Goal: Information Seeking & Learning: Learn about a topic

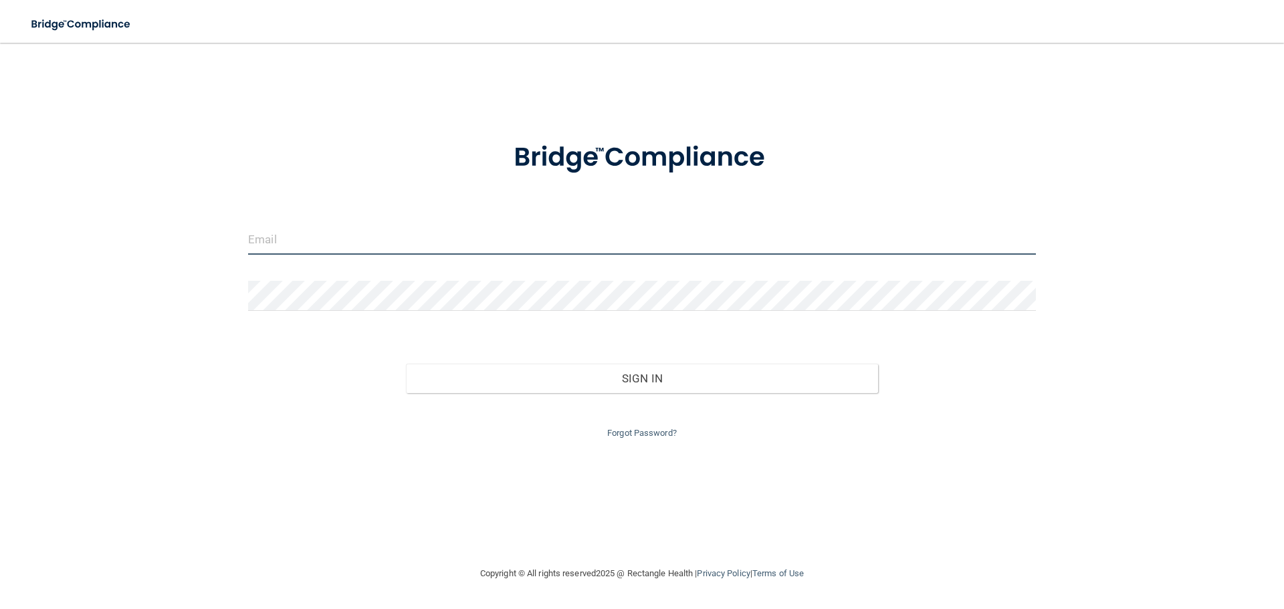
click at [370, 235] on input "email" at bounding box center [642, 240] width 788 height 30
type input "[EMAIL_ADDRESS][DOMAIN_NAME]"
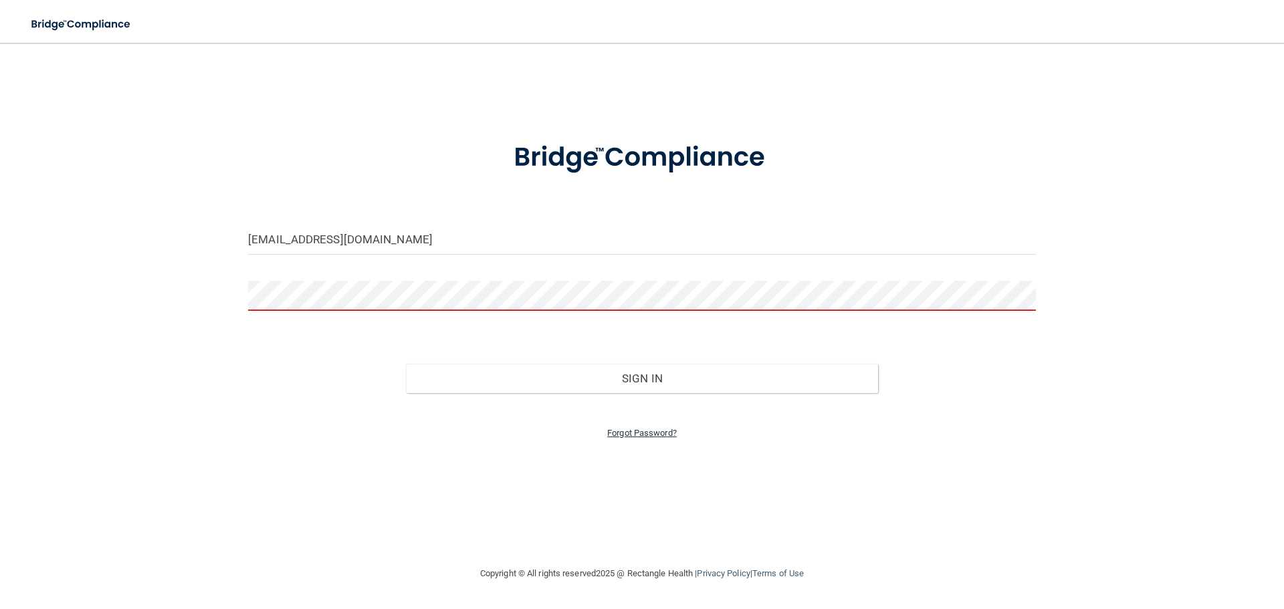
click at [664, 435] on link "Forgot Password?" at bounding box center [642, 433] width 70 height 10
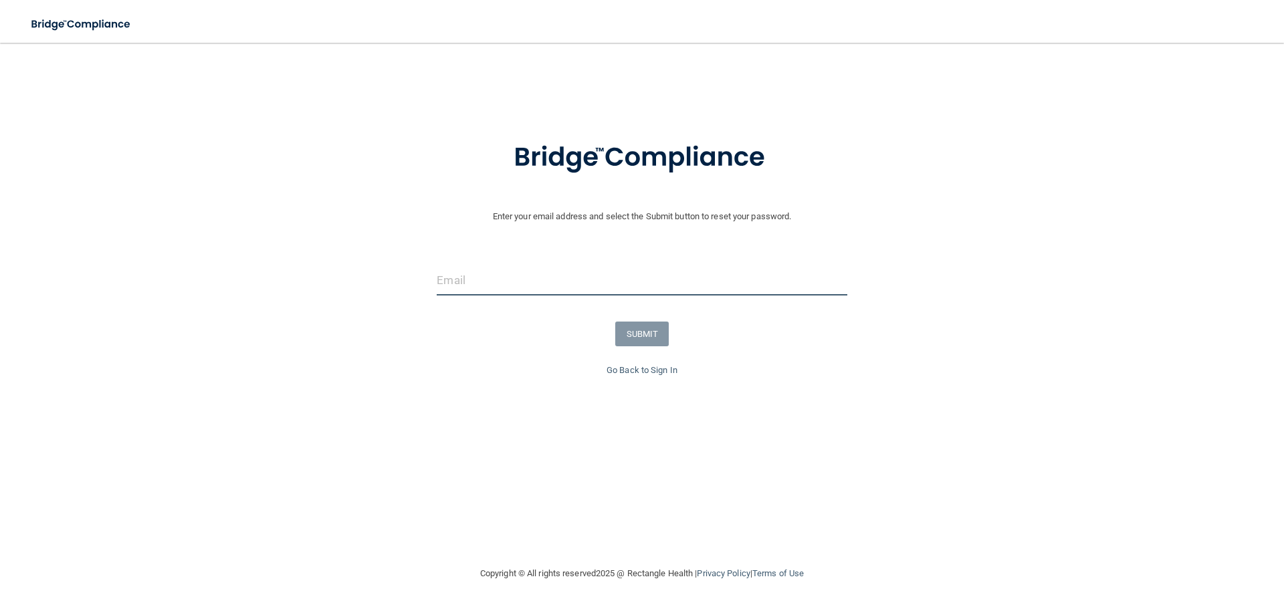
click at [523, 286] on input "email" at bounding box center [642, 281] width 410 height 30
type input "[EMAIL_ADDRESS][DOMAIN_NAME]"
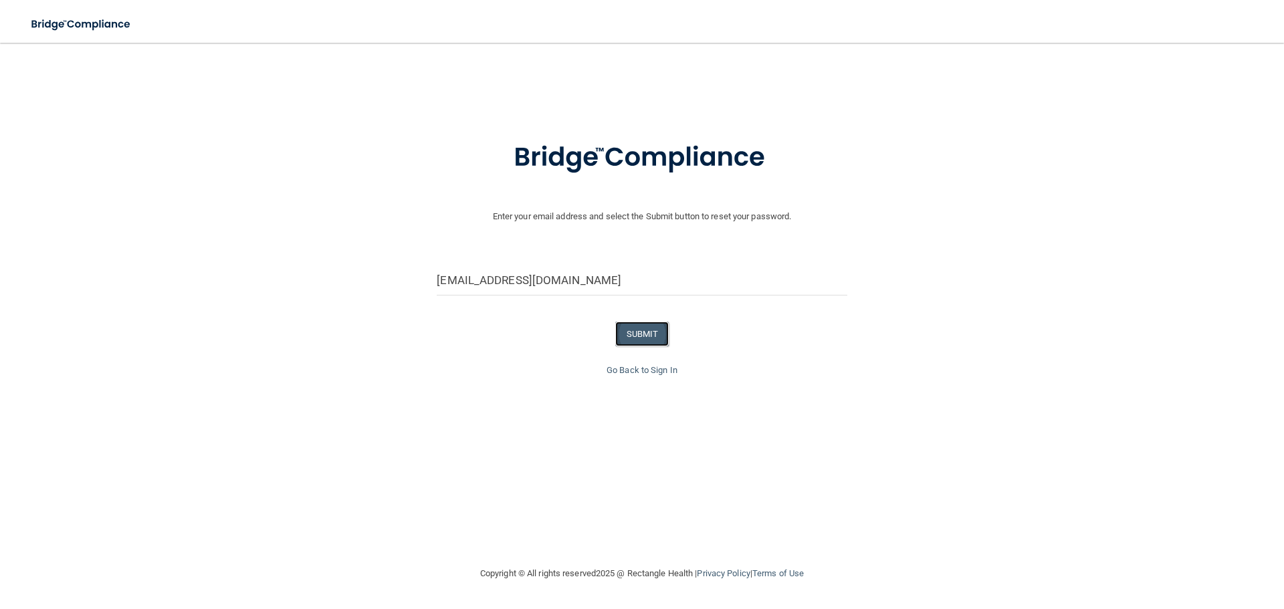
click at [635, 341] on button "SUBMIT" at bounding box center [642, 334] width 54 height 25
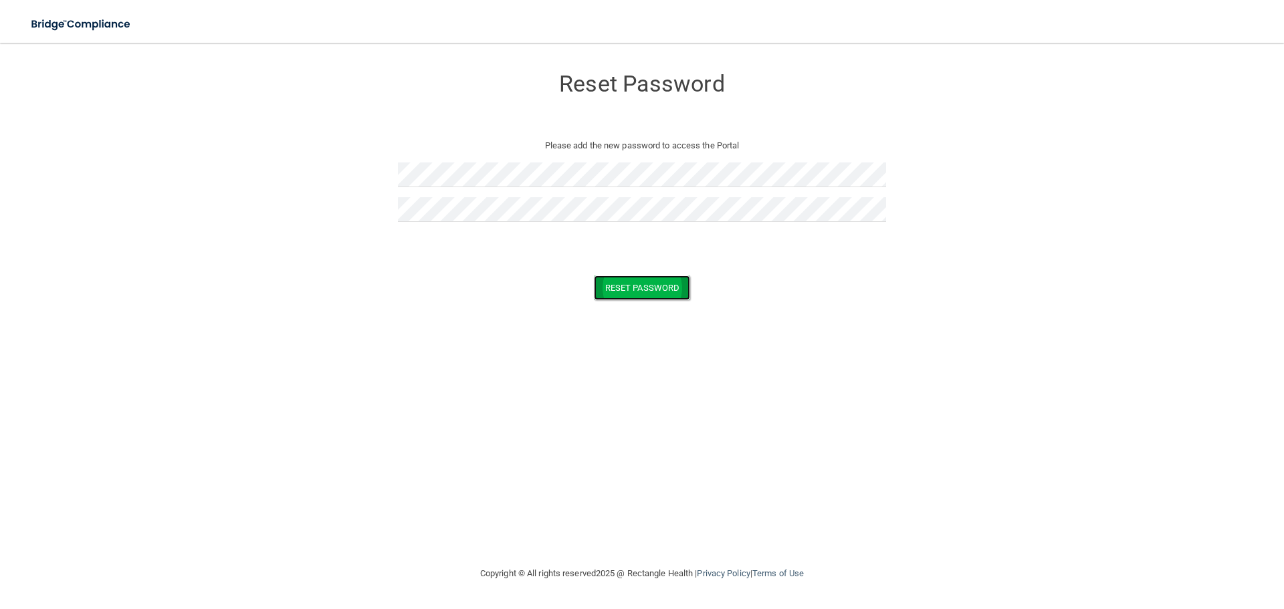
click at [627, 287] on button "Reset Password" at bounding box center [642, 288] width 96 height 25
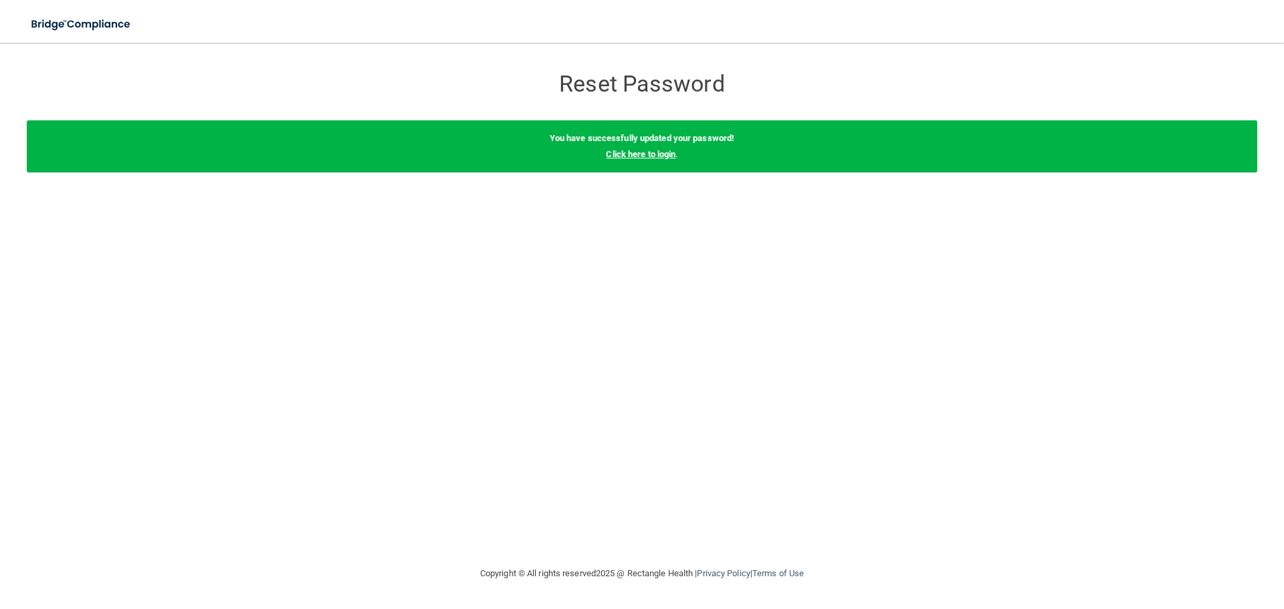
click at [638, 155] on link "Click here to login" at bounding box center [641, 154] width 70 height 10
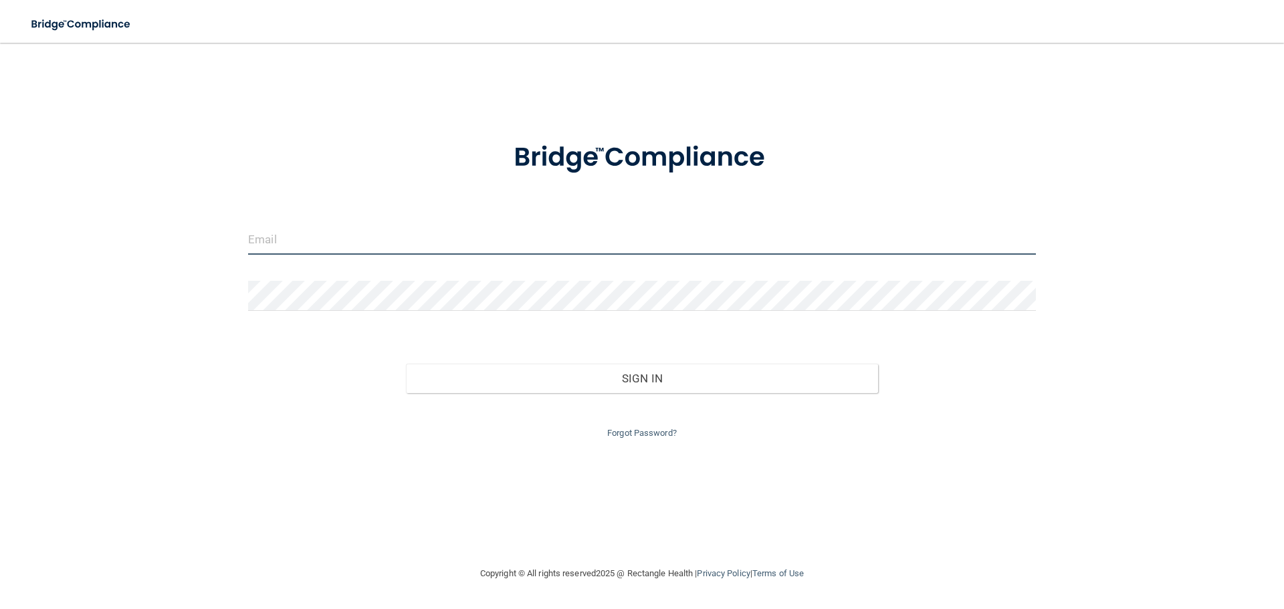
click at [400, 241] on input "email" at bounding box center [642, 240] width 788 height 30
type input "[EMAIL_ADDRESS][DOMAIN_NAME]"
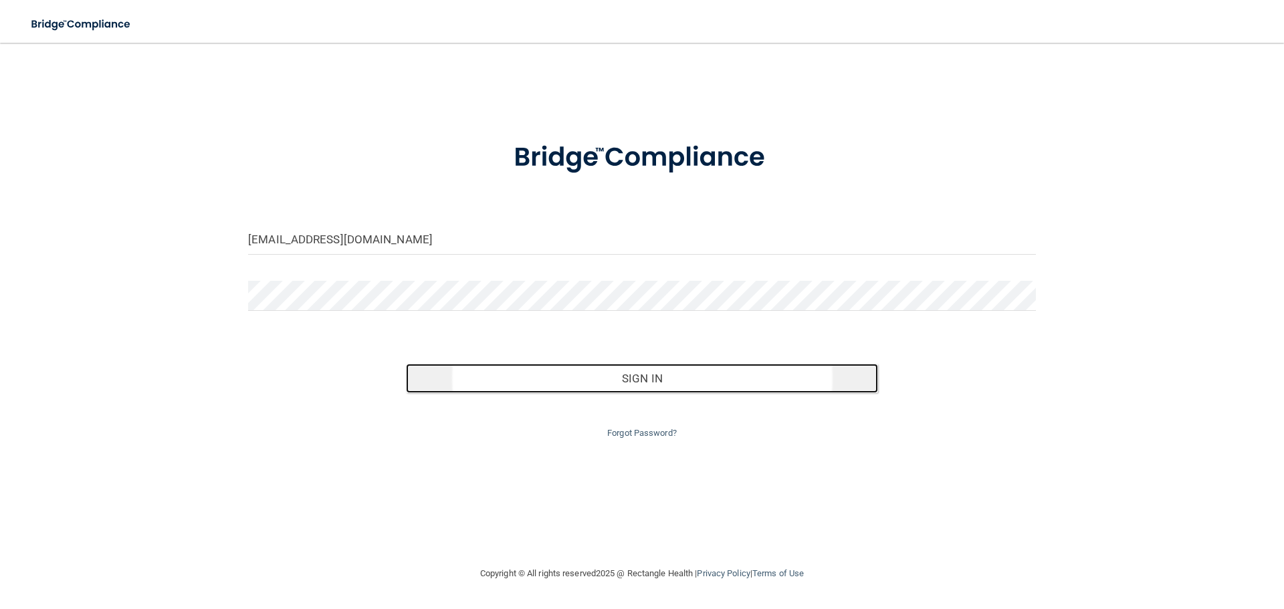
click at [603, 382] on button "Sign In" at bounding box center [642, 378] width 473 height 29
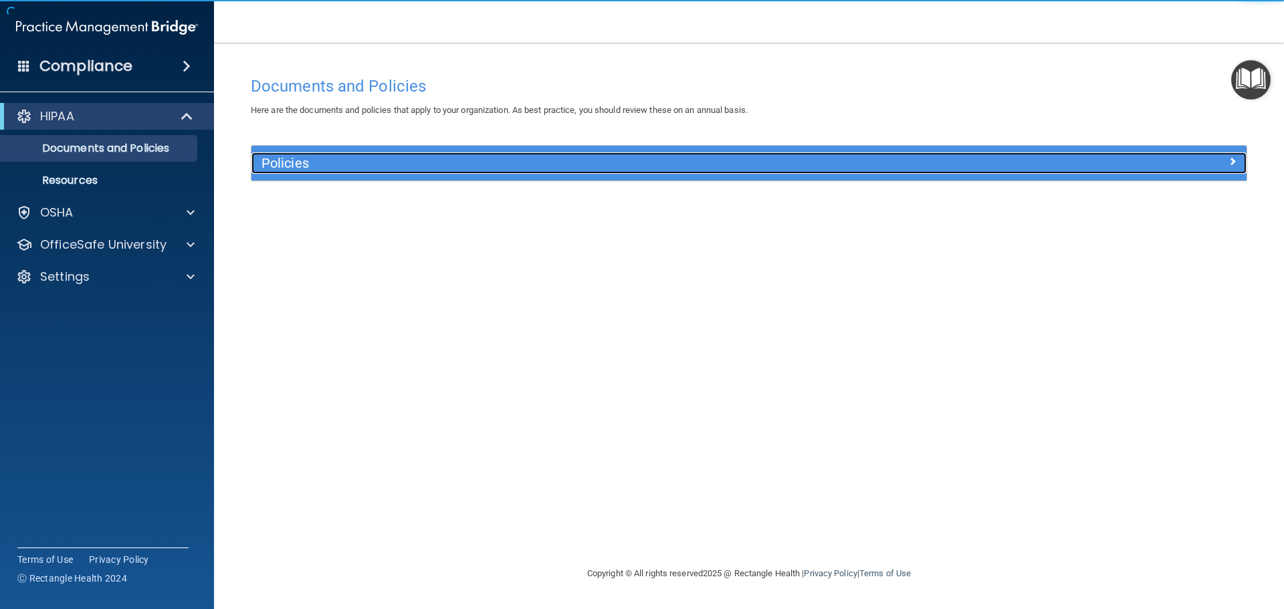
click at [301, 169] on h5 "Policies" at bounding box center [625, 163] width 726 height 15
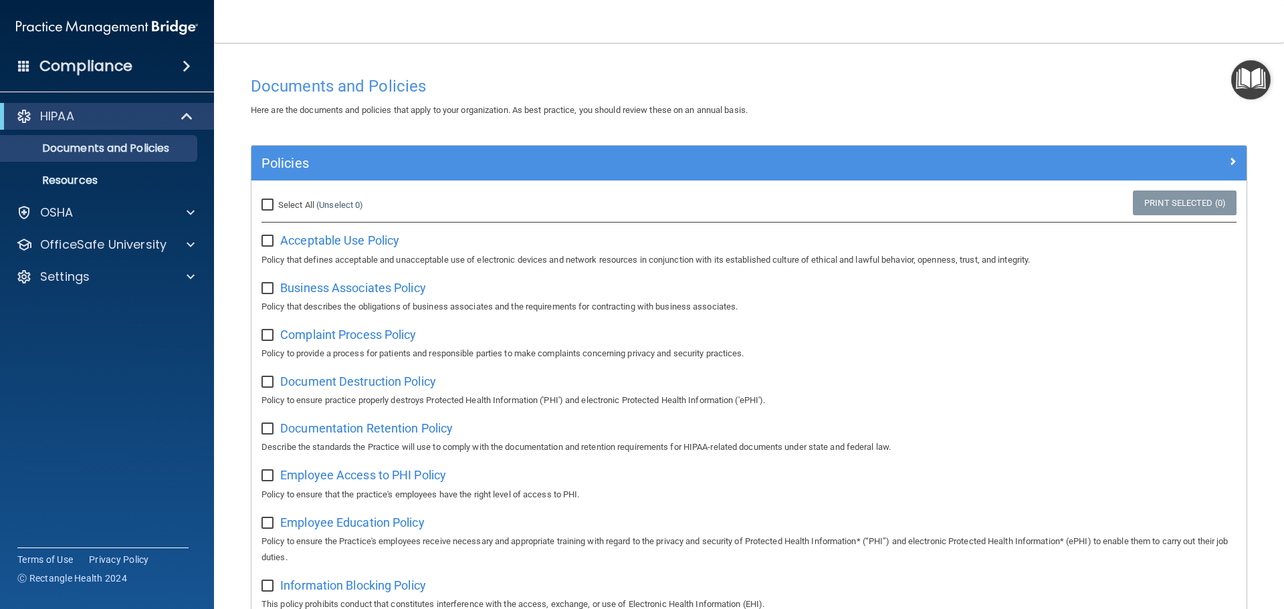
click at [266, 204] on input "Select All (Unselect 0) Unselect All" at bounding box center [269, 205] width 15 height 11
checkbox input "true"
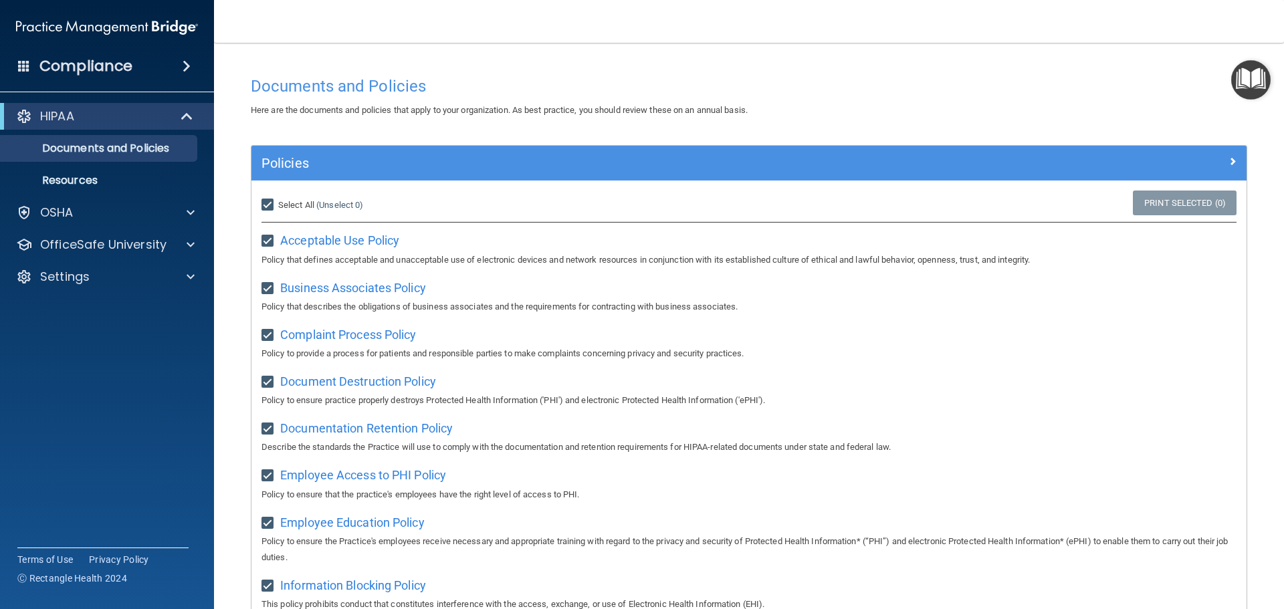
checkbox input "true"
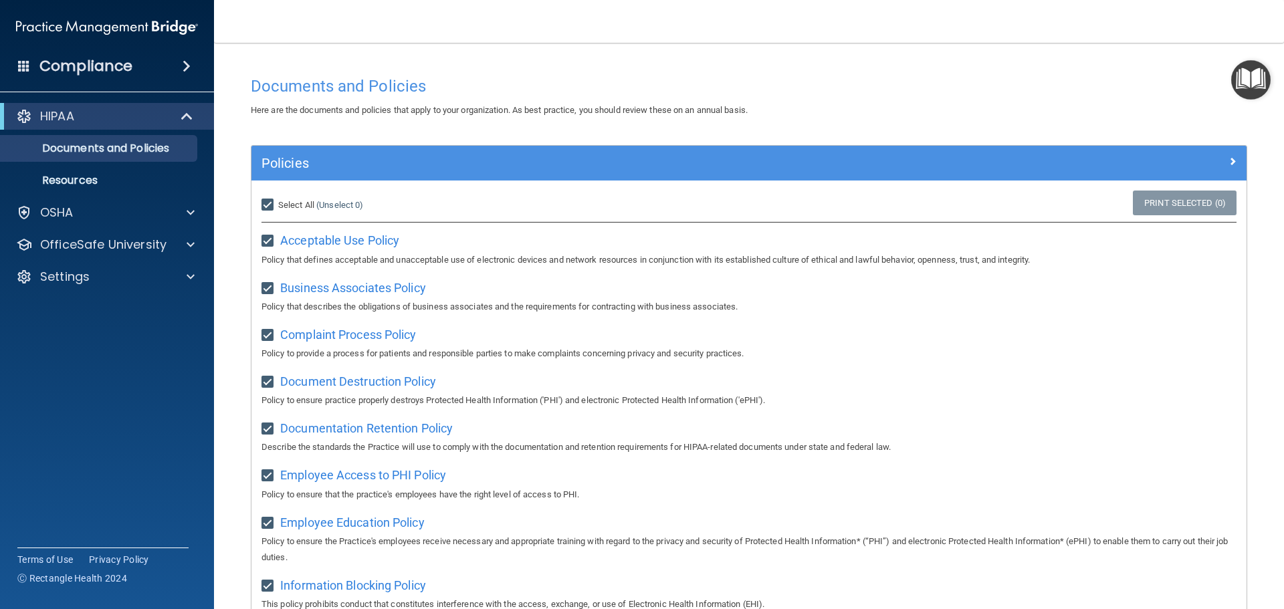
checkbox input "true"
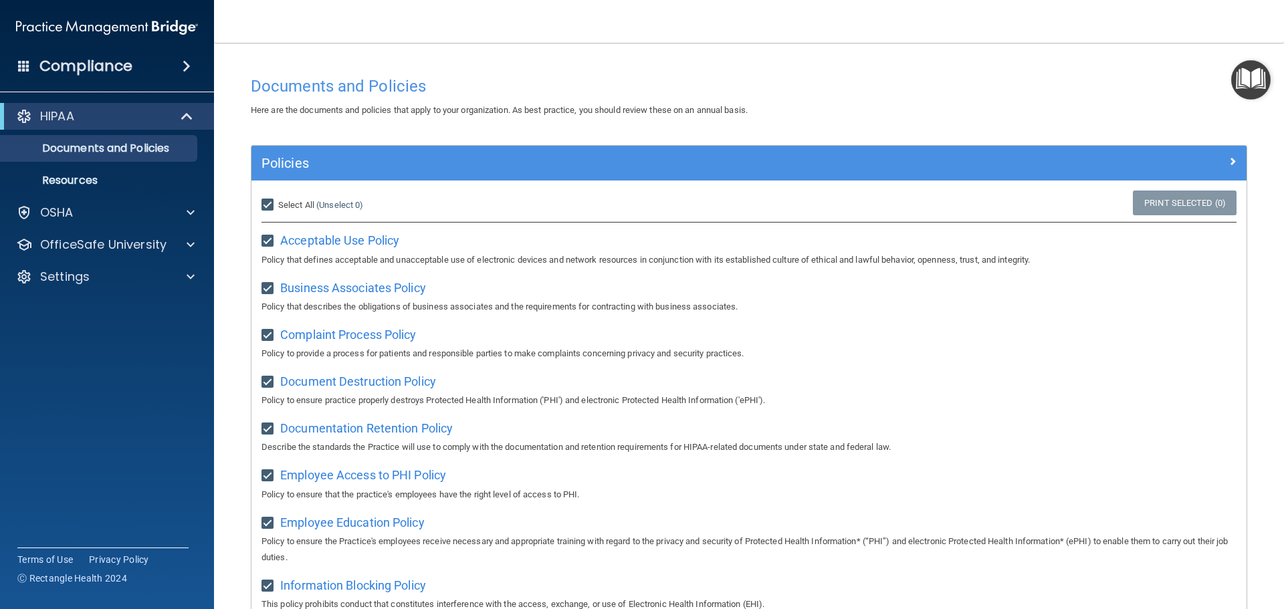
checkbox input "true"
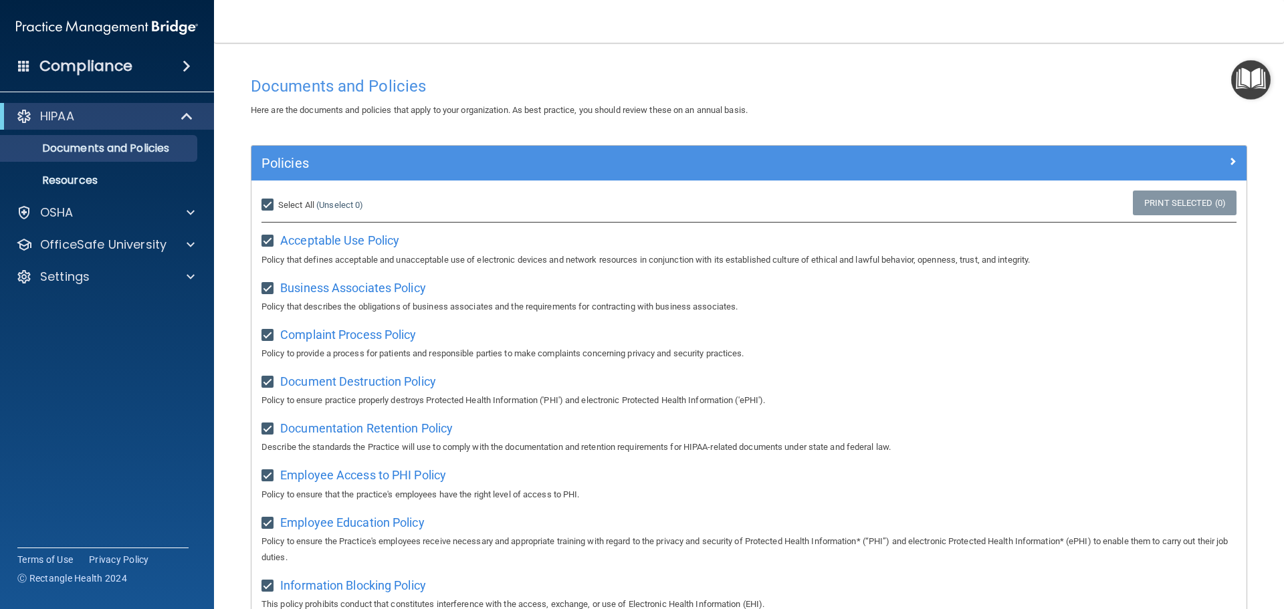
checkbox input "true"
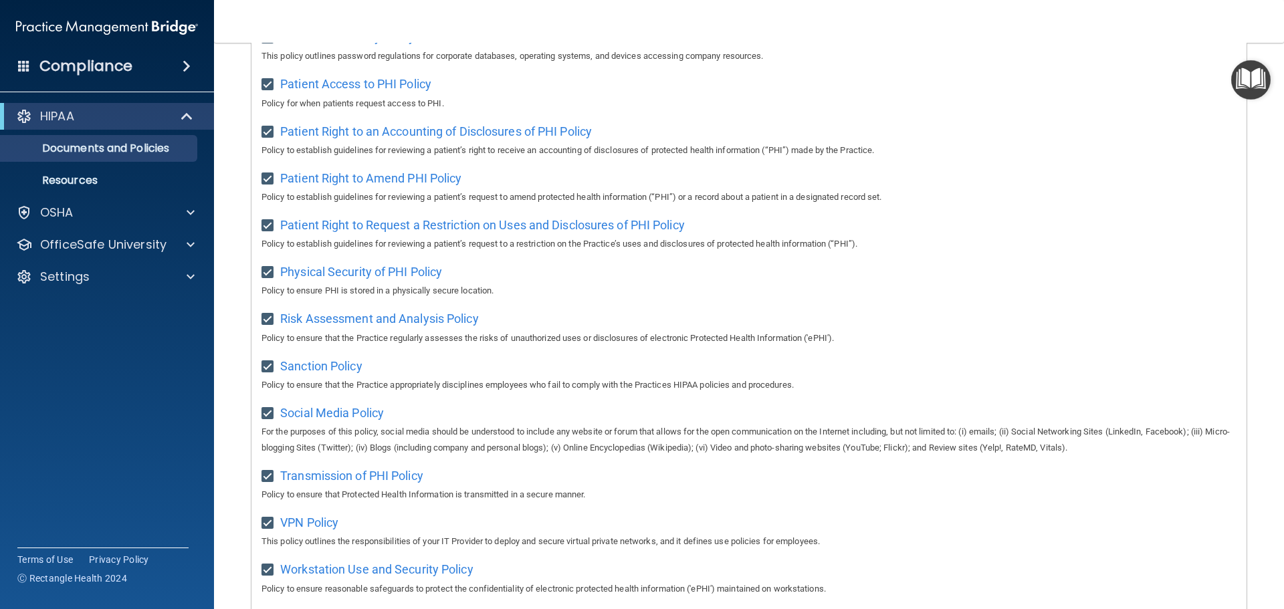
scroll to position [733, 0]
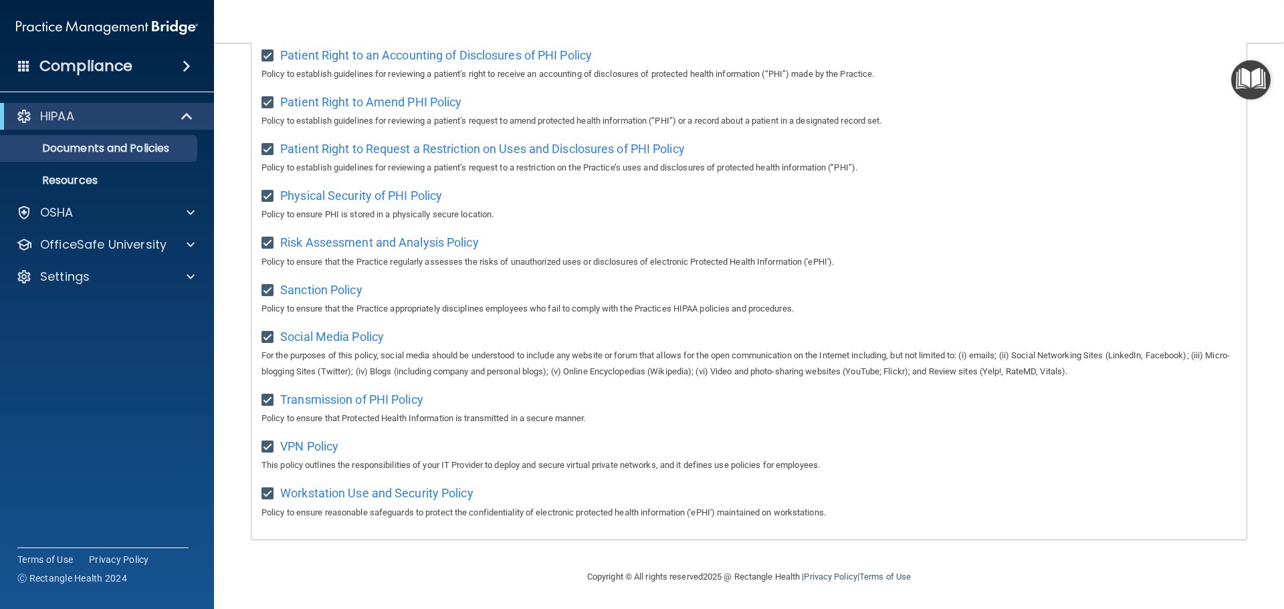
click at [130, 74] on h4 "Compliance" at bounding box center [85, 66] width 93 height 19
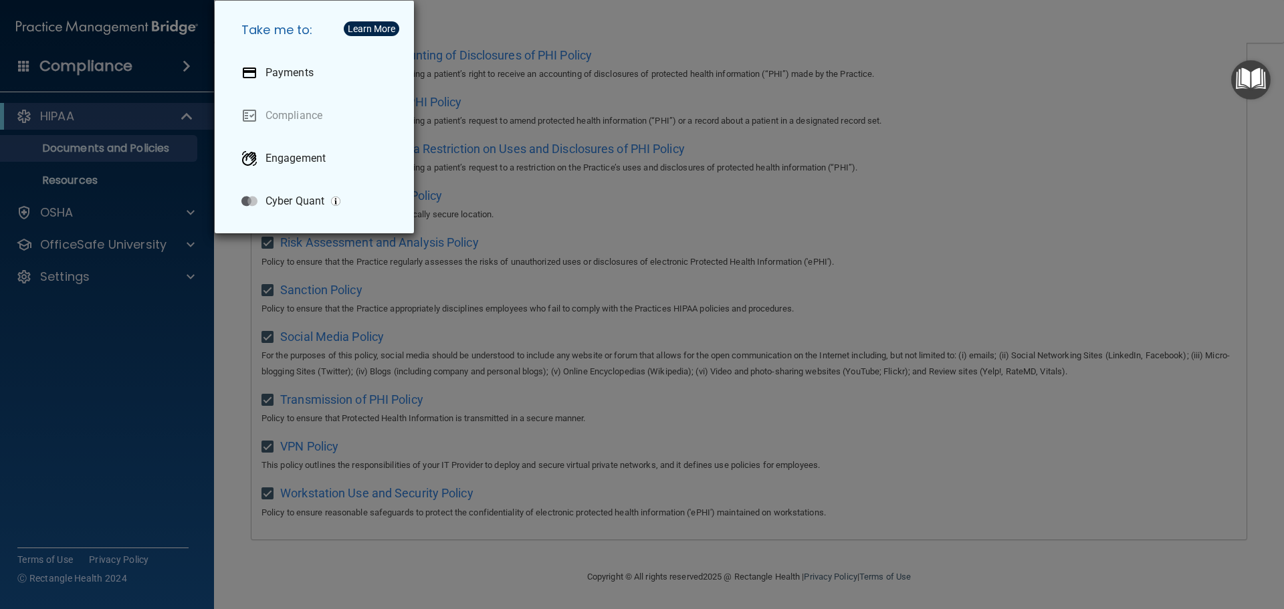
click at [110, 118] on div "Take me to: Payments Compliance Engagement Cyber Quant" at bounding box center [642, 304] width 1284 height 609
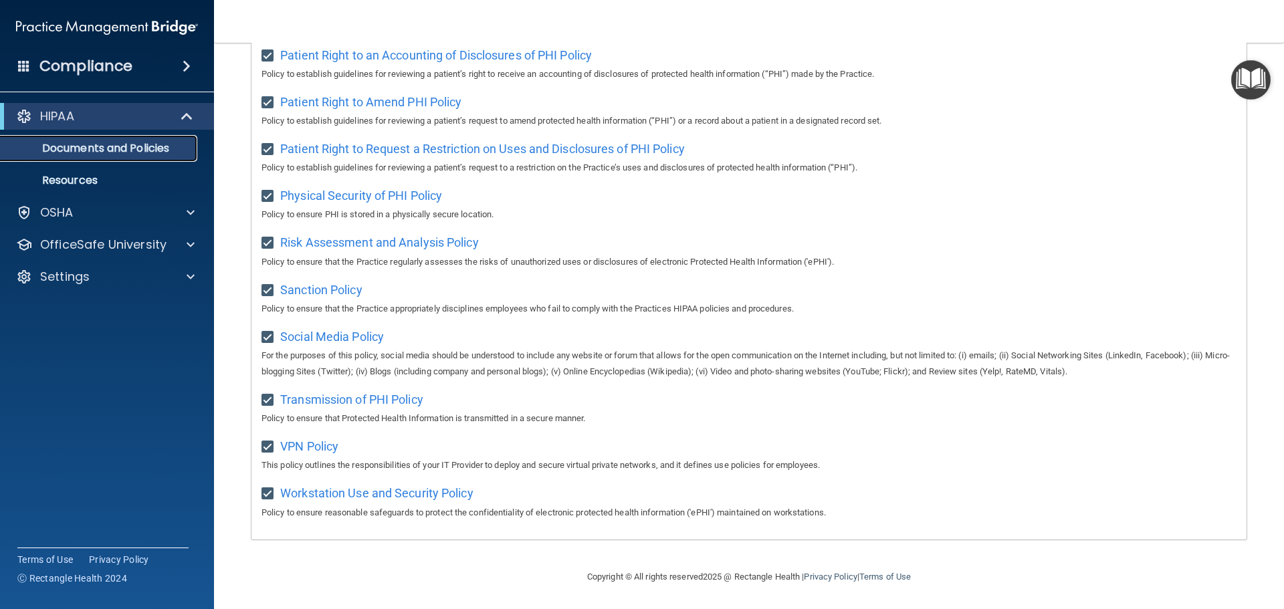
click at [111, 155] on p "Documents and Policies" at bounding box center [100, 148] width 183 height 13
click at [70, 210] on p "OSHA" at bounding box center [56, 213] width 33 height 16
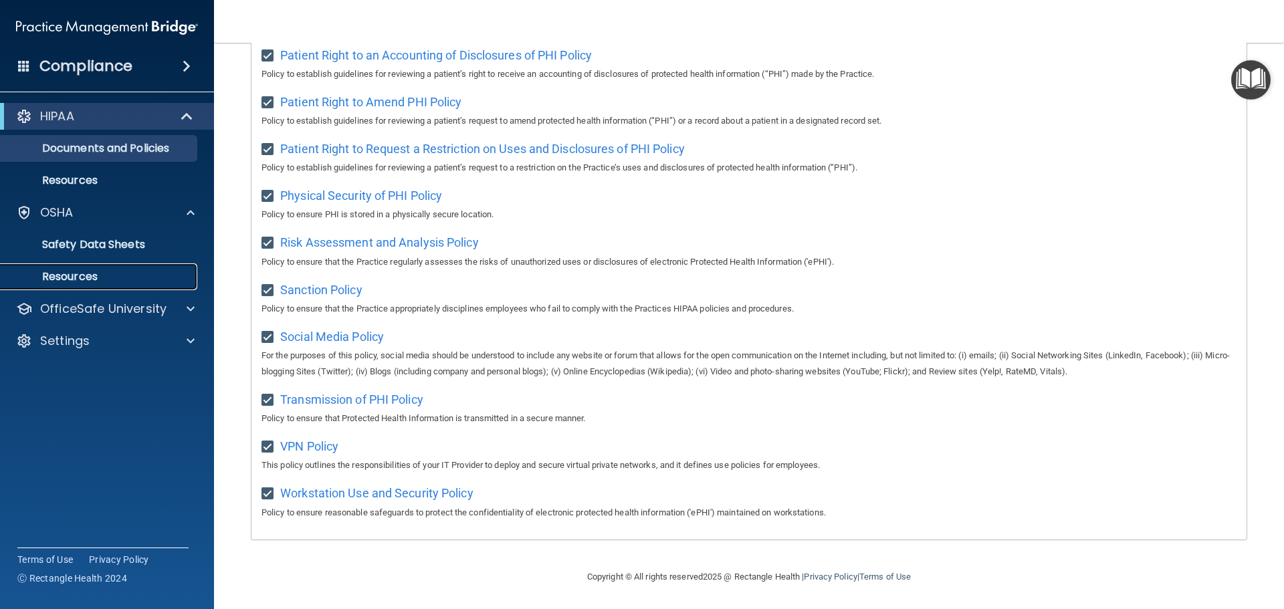
click at [78, 274] on p "Resources" at bounding box center [100, 276] width 183 height 13
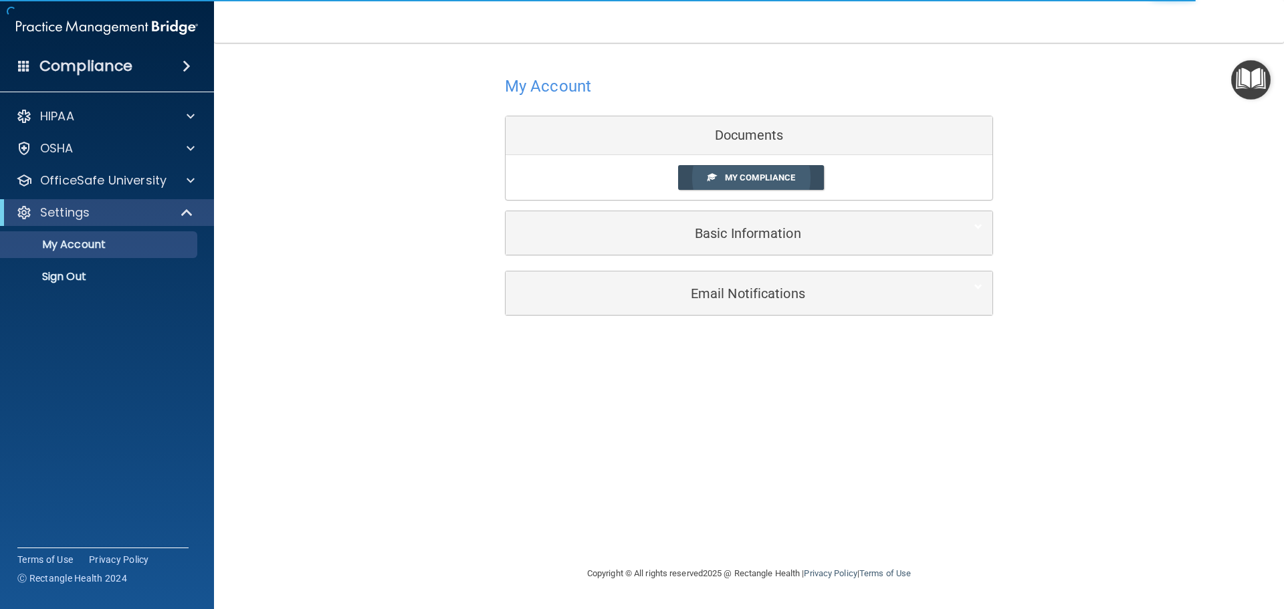
click at [714, 181] on span at bounding box center [712, 177] width 9 height 9
click at [730, 179] on span "My Compliance" at bounding box center [760, 178] width 70 height 10
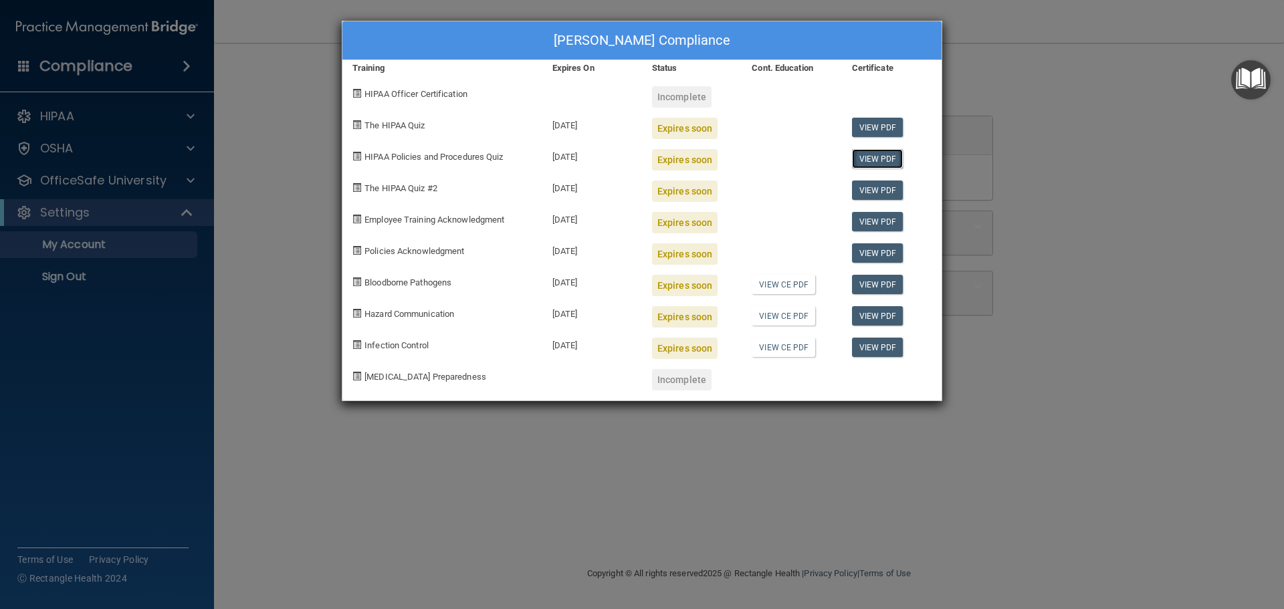
click at [880, 161] on link "View PDF" at bounding box center [878, 158] width 52 height 19
click at [407, 126] on span "The HIPAA Quiz" at bounding box center [395, 125] width 60 height 10
click at [357, 92] on span at bounding box center [357, 93] width 9 height 9
click at [359, 315] on span at bounding box center [357, 313] width 9 height 9
click at [1172, 311] on div "Hugo Rivera's Compliance Training Expires On Status Cont. Education Certificate…" at bounding box center [642, 304] width 1284 height 609
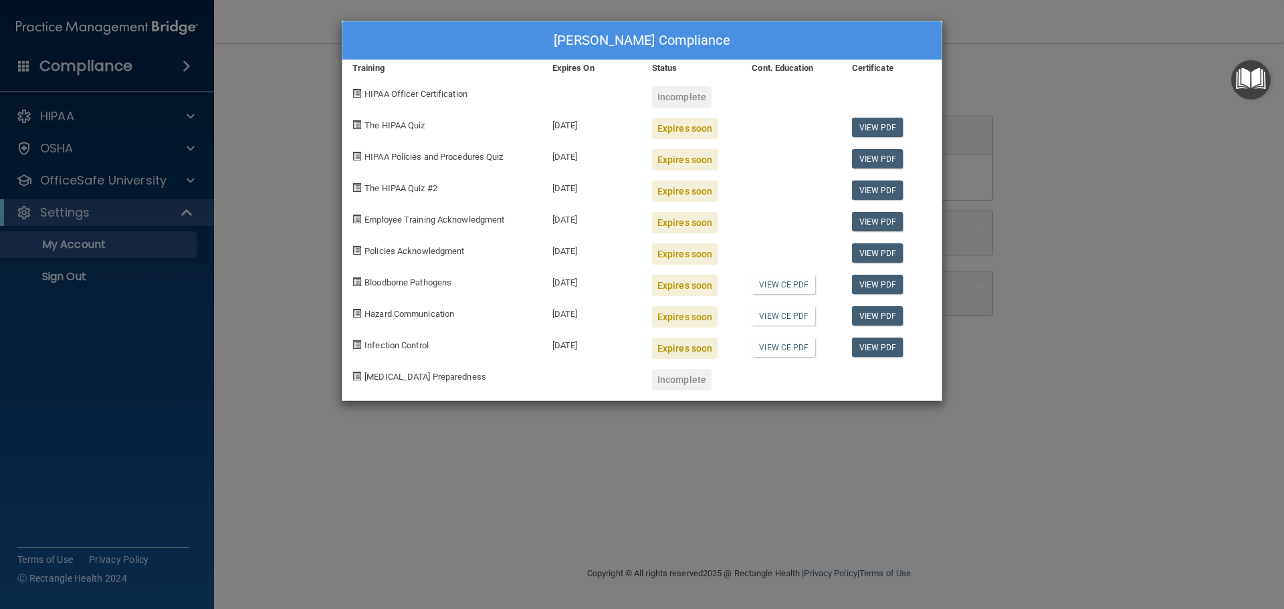
click at [1172, 311] on div "Hugo Rivera's Compliance Training Expires On Status Cont. Education Certificate…" at bounding box center [642, 304] width 1284 height 609
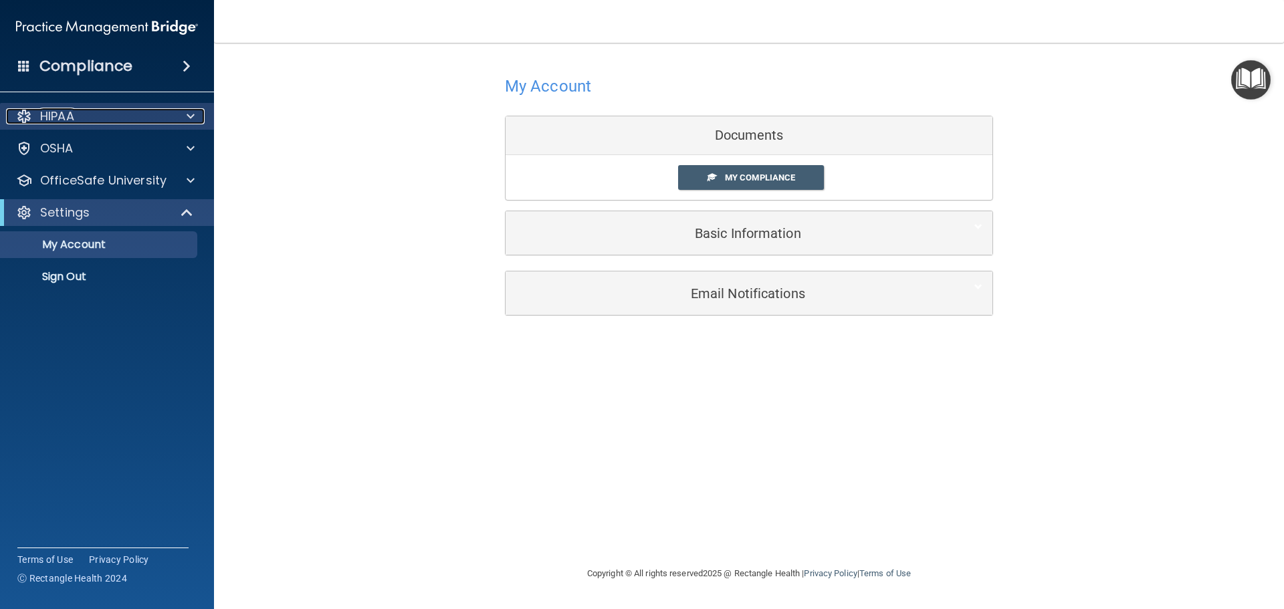
click at [186, 111] on div at bounding box center [188, 116] width 33 height 16
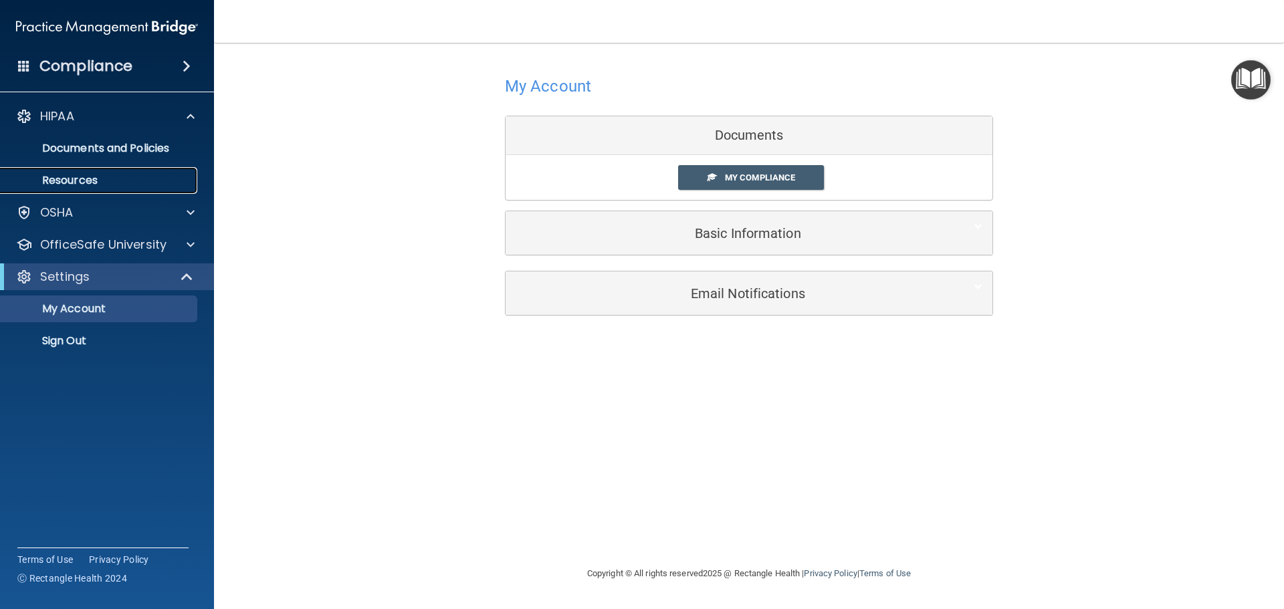
click at [104, 177] on p "Resources" at bounding box center [100, 180] width 183 height 13
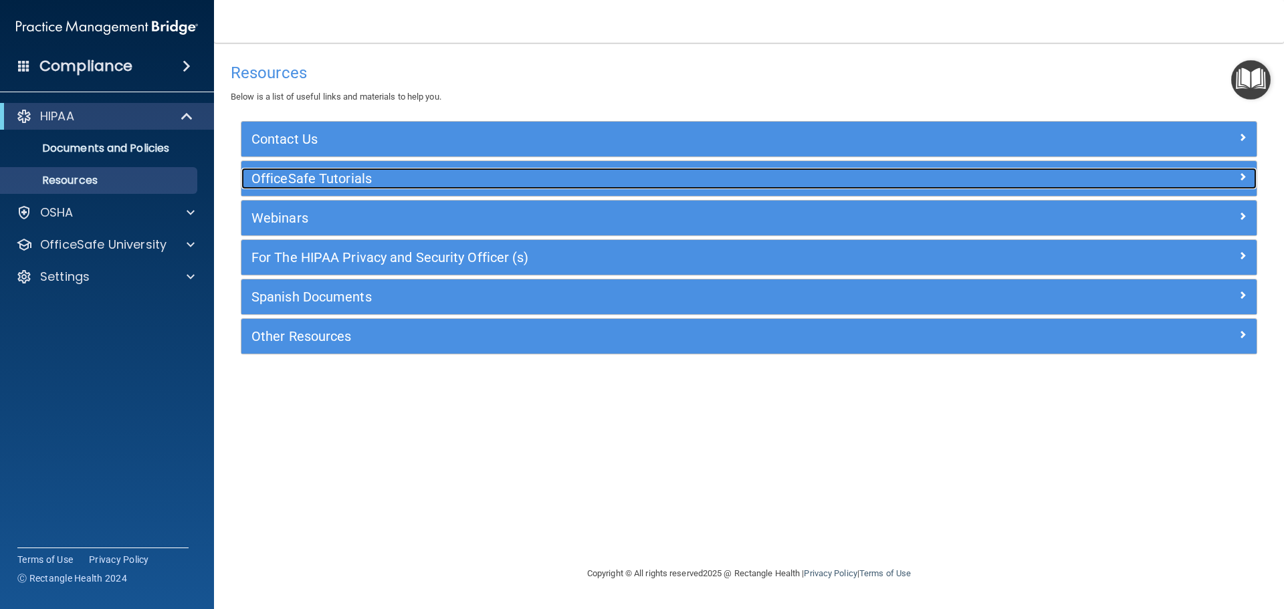
click at [328, 183] on h5 "OfficeSafe Tutorials" at bounding box center [623, 178] width 742 height 15
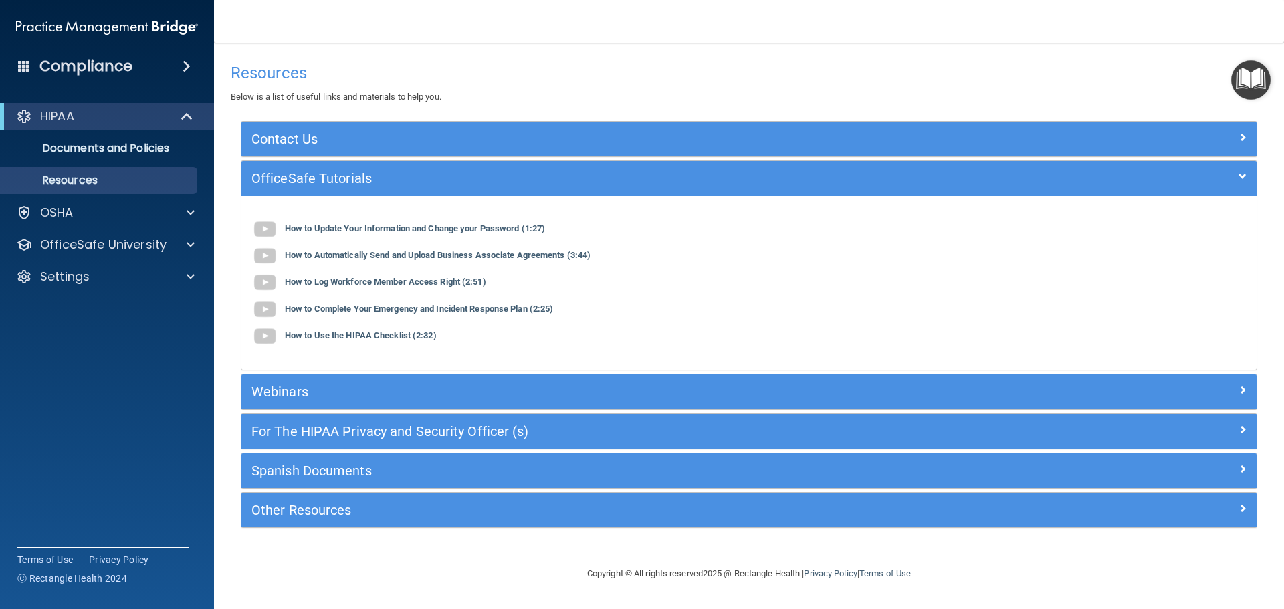
click at [427, 80] on h4 "Resources" at bounding box center [749, 72] width 1037 height 17
click at [119, 211] on div "OSHA" at bounding box center [89, 213] width 166 height 16
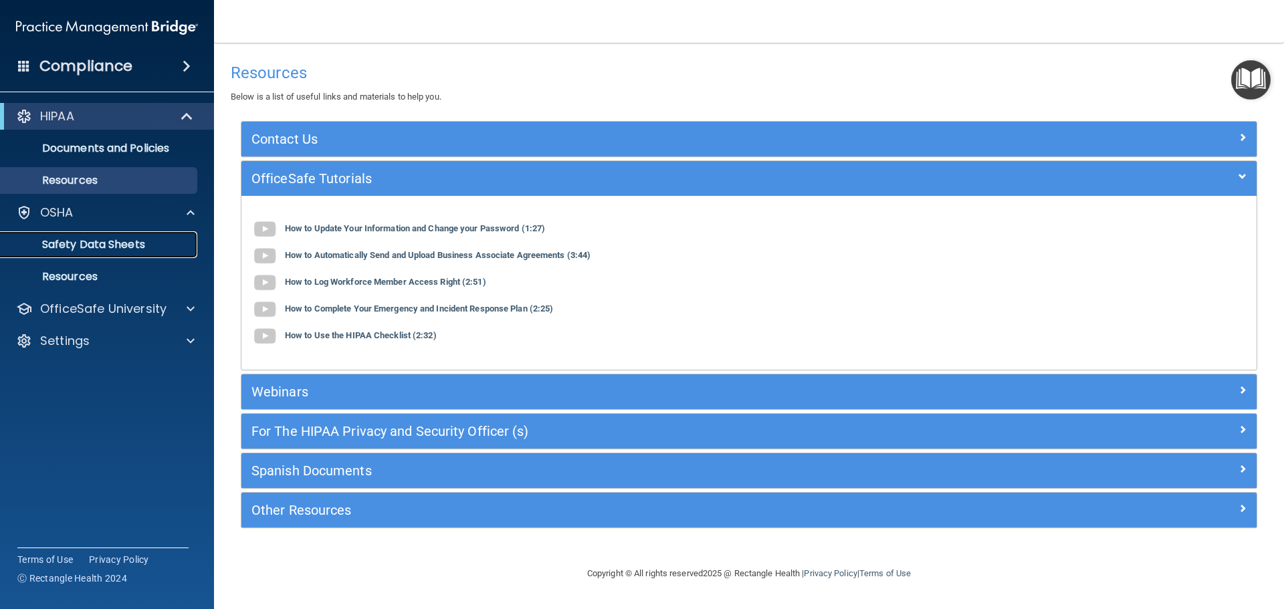
click at [128, 246] on p "Safety Data Sheets" at bounding box center [100, 244] width 183 height 13
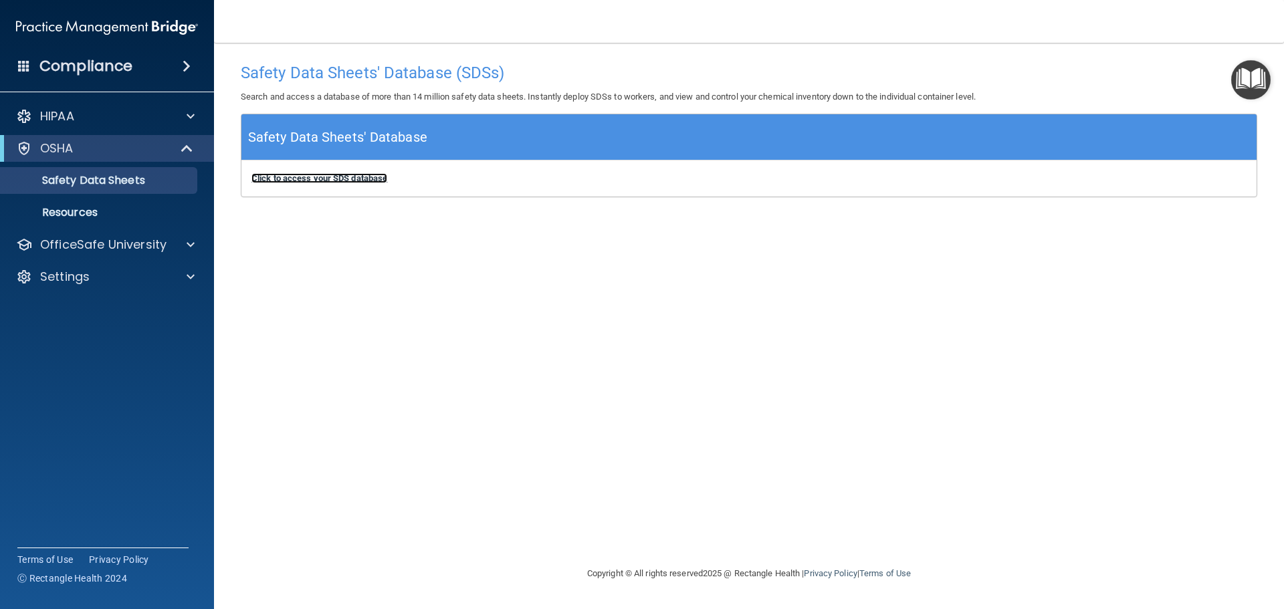
click at [312, 176] on b "Click to access your SDS database" at bounding box center [320, 178] width 136 height 10
click at [109, 211] on p "Resources" at bounding box center [100, 212] width 183 height 13
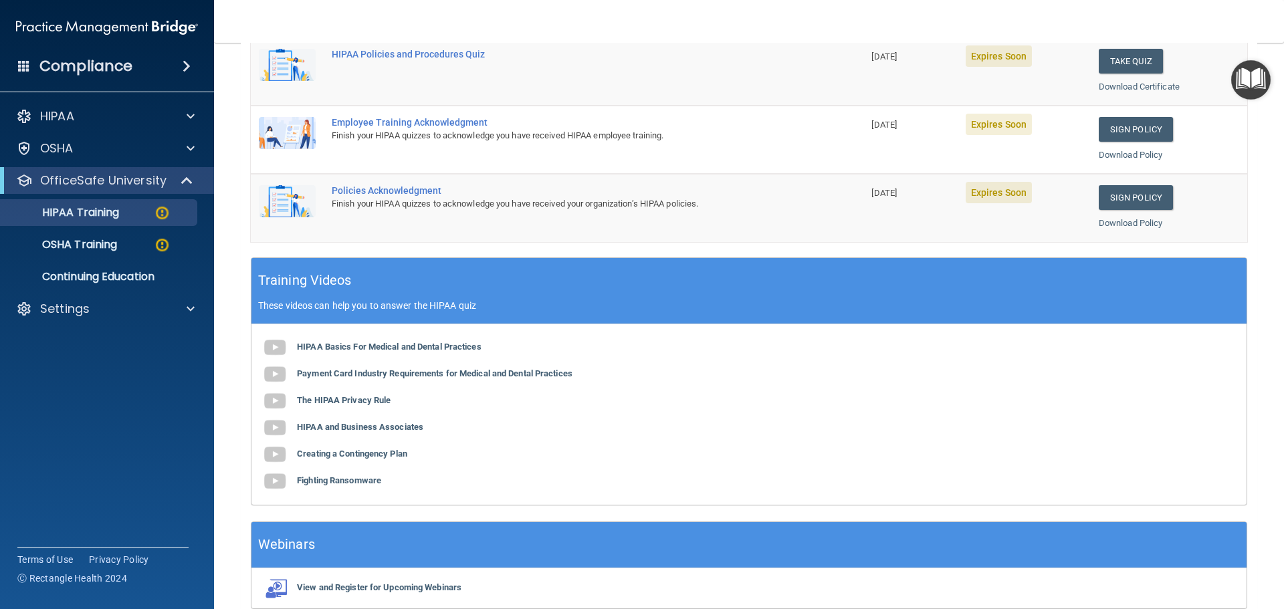
scroll to position [398, 0]
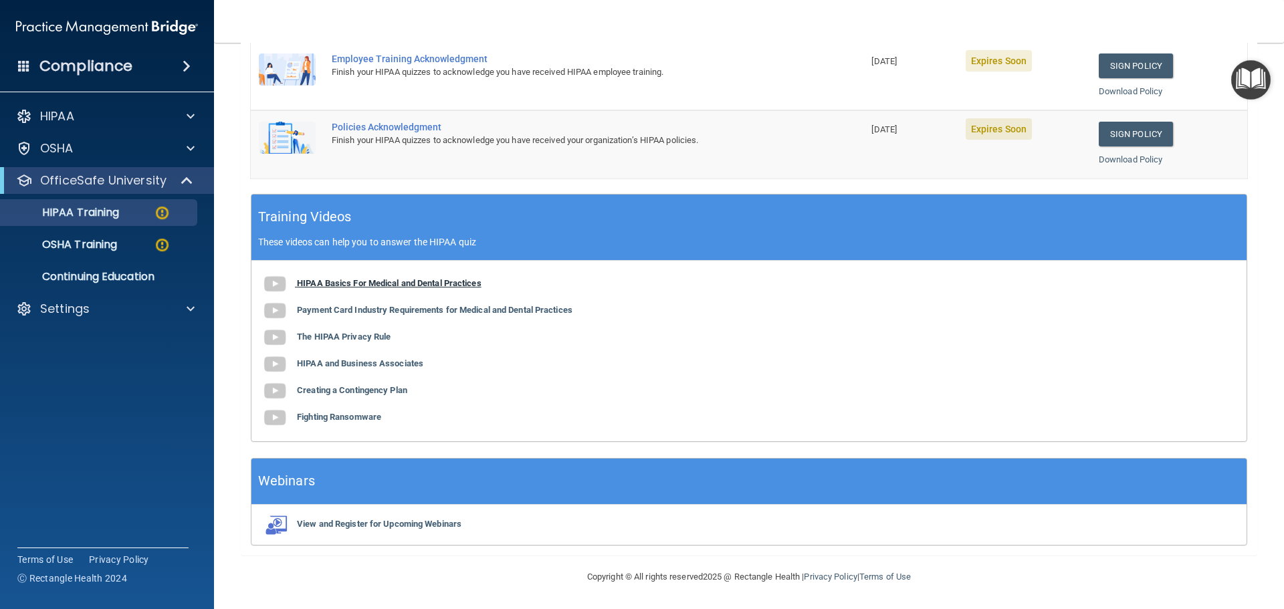
click at [382, 281] on b "HIPAA Basics For Medical and Dental Practices" at bounding box center [389, 283] width 185 height 10
click at [189, 181] on span at bounding box center [188, 181] width 11 height 16
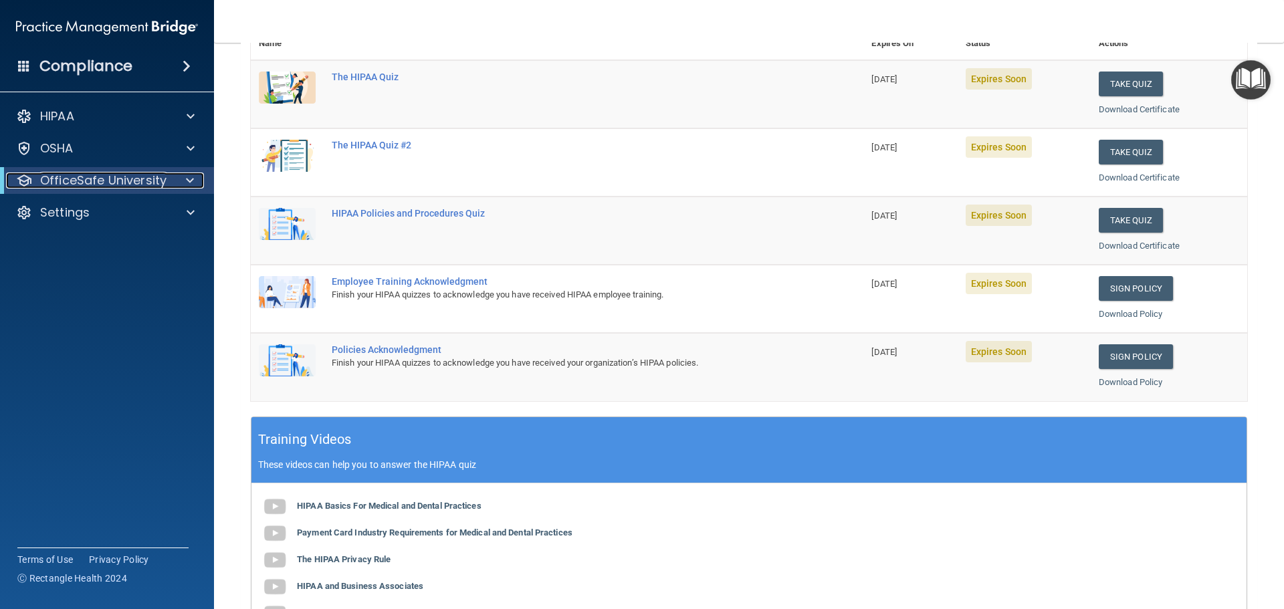
scroll to position [0, 0]
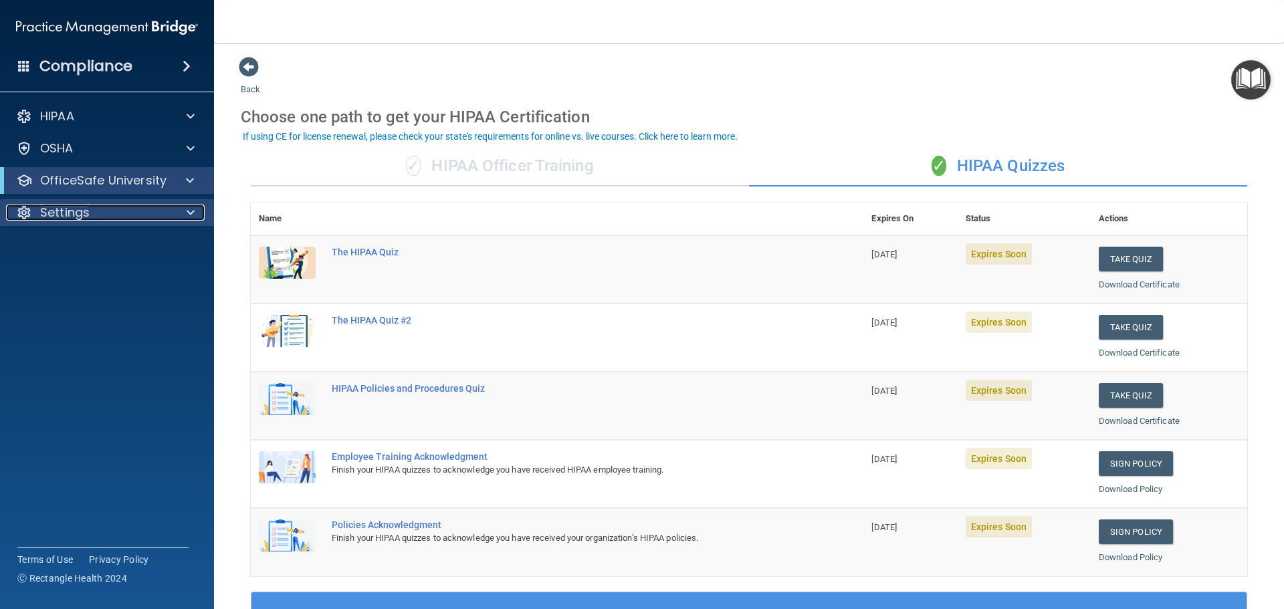
click at [193, 213] on span at bounding box center [191, 213] width 8 height 16
click at [57, 280] on p "Sign Out" at bounding box center [100, 276] width 183 height 13
